Goal: Task Accomplishment & Management: Manage account settings

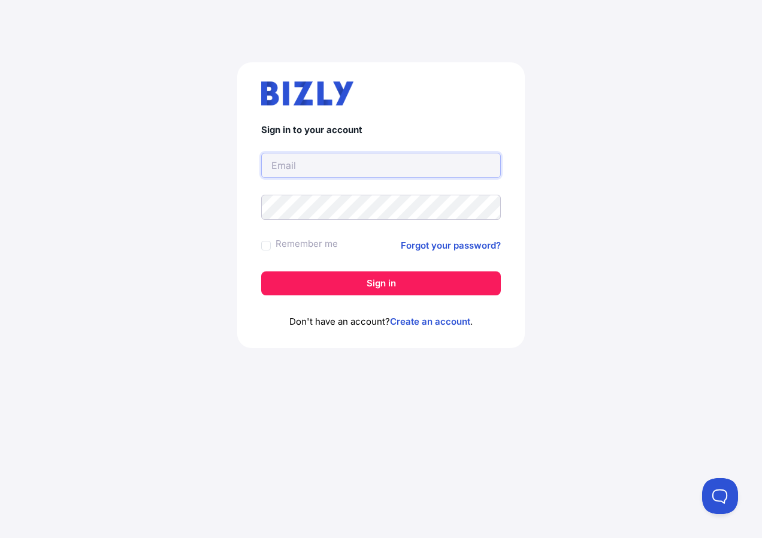
click at [303, 159] on input "text" at bounding box center [381, 165] width 240 height 25
type input "[EMAIL_ADDRESS][DOMAIN_NAME]"
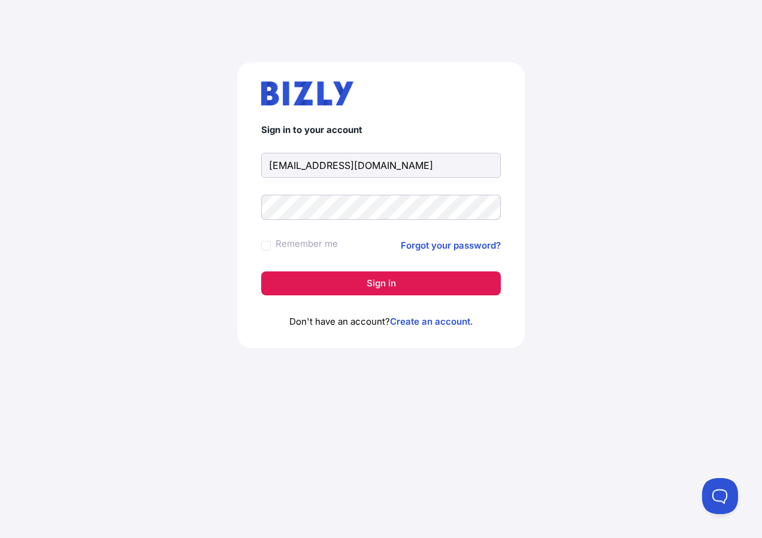
click at [349, 289] on button "Sign in" at bounding box center [381, 283] width 240 height 24
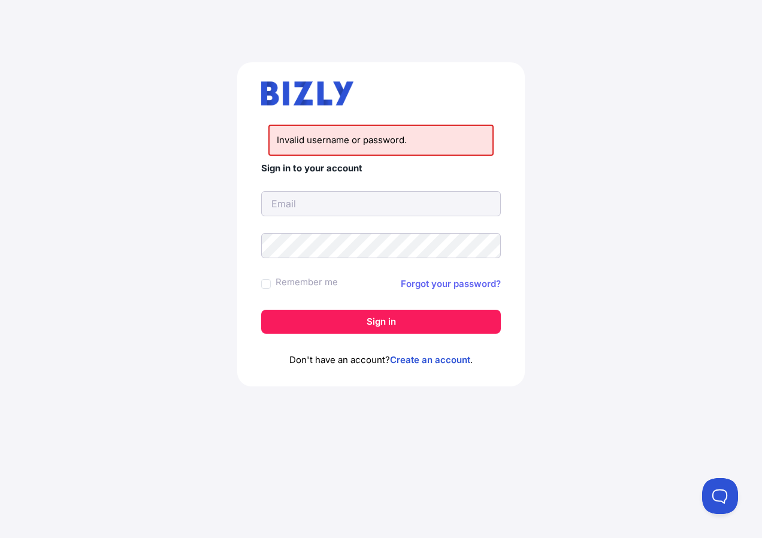
click at [428, 286] on link "Forgot your password?" at bounding box center [451, 284] width 100 height 14
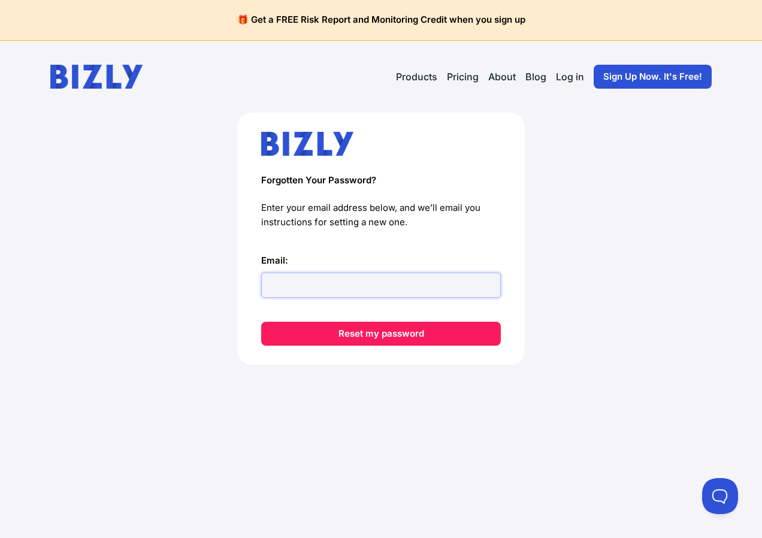
click at [274, 289] on input "Email:" at bounding box center [381, 285] width 240 height 25
type input "sunfin@netspace.net.au"
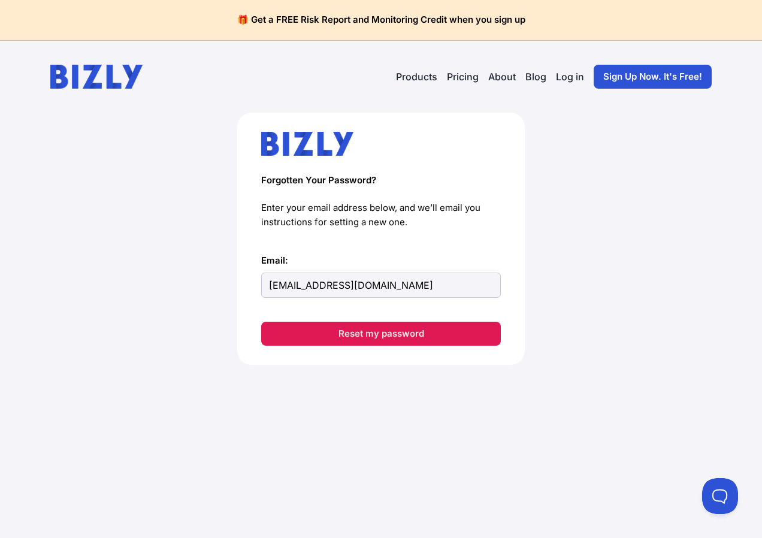
click at [348, 337] on button "Reset my password" at bounding box center [381, 334] width 240 height 24
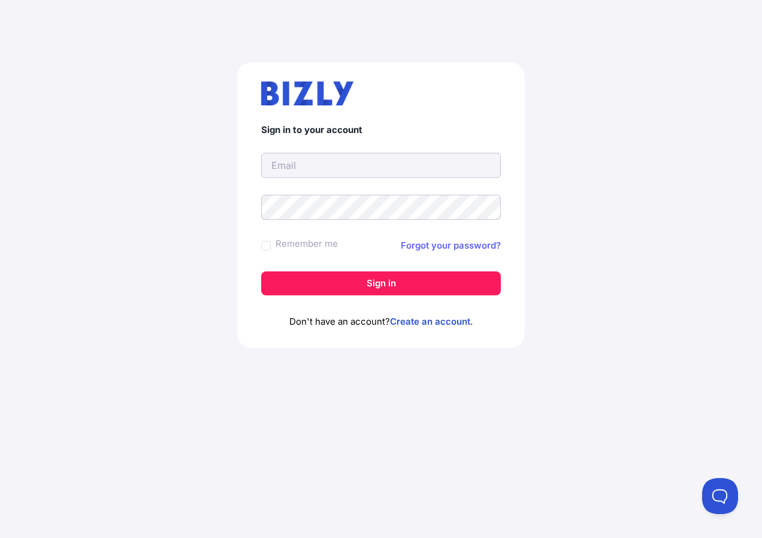
click at [442, 247] on link "Forgot your password?" at bounding box center [451, 245] width 100 height 14
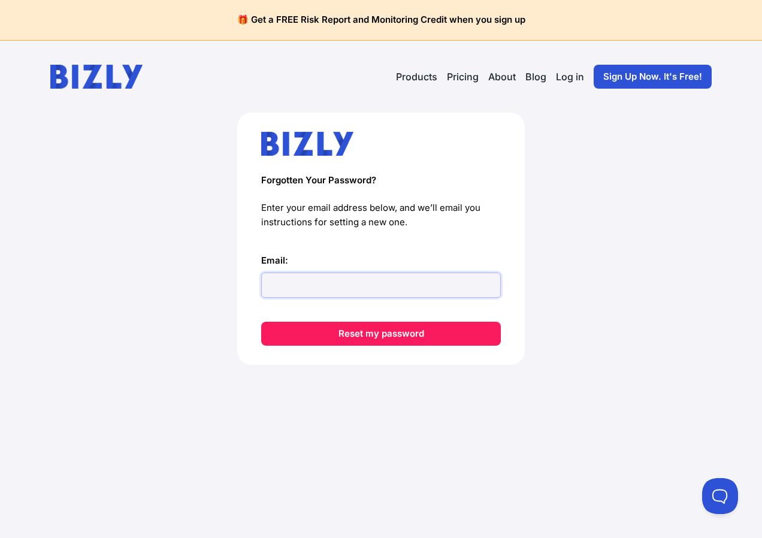
paste input "471498"
type input "471498"
drag, startPoint x: 319, startPoint y: 279, endPoint x: 198, endPoint y: 277, distance: 121.7
click at [198, 277] on div "Forgotten Your Password? Enter your email address below, and we’ll email you in…" at bounding box center [381, 258] width 714 height 291
click at [309, 286] on input "Email:" at bounding box center [381, 285] width 240 height 25
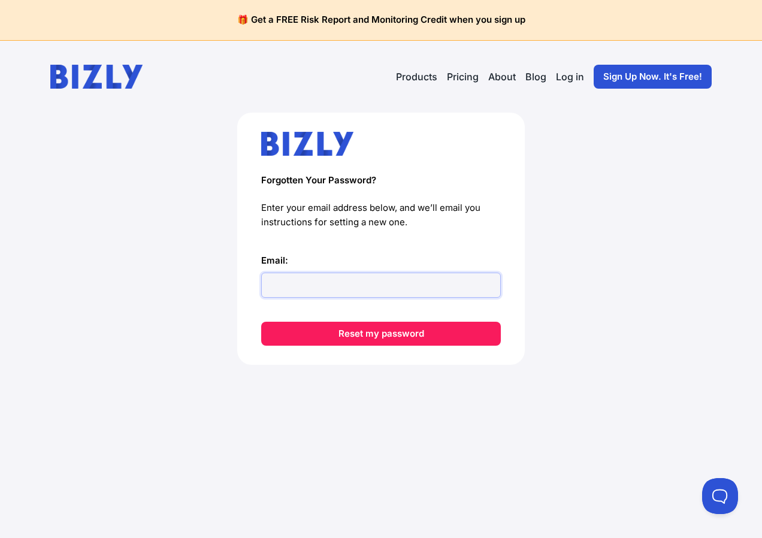
paste input "[EMAIL_ADDRESS][DOMAIN_NAME]"
type input "[EMAIL_ADDRESS][DOMAIN_NAME]"
click at [328, 445] on main "Forgotten Your Password? Enter your email address below, and we’ll email you in…" at bounding box center [381, 325] width 762 height 425
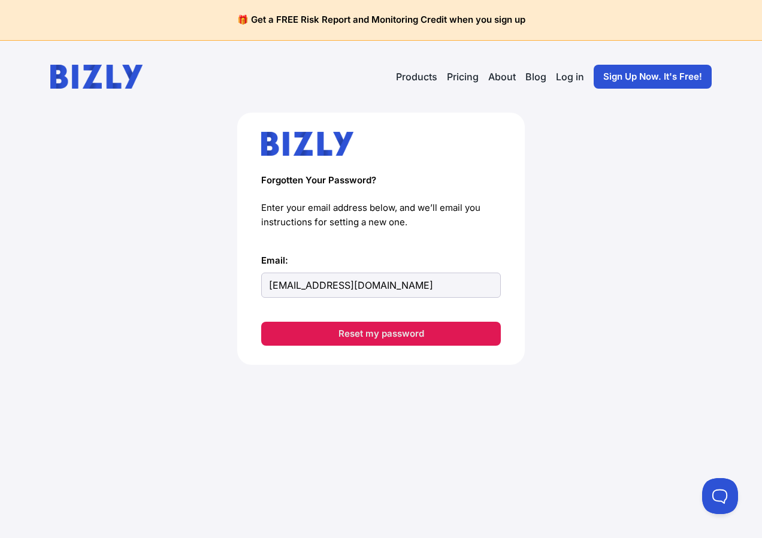
click at [361, 336] on button "Reset my password" at bounding box center [381, 334] width 240 height 24
